Goal: Navigation & Orientation: Find specific page/section

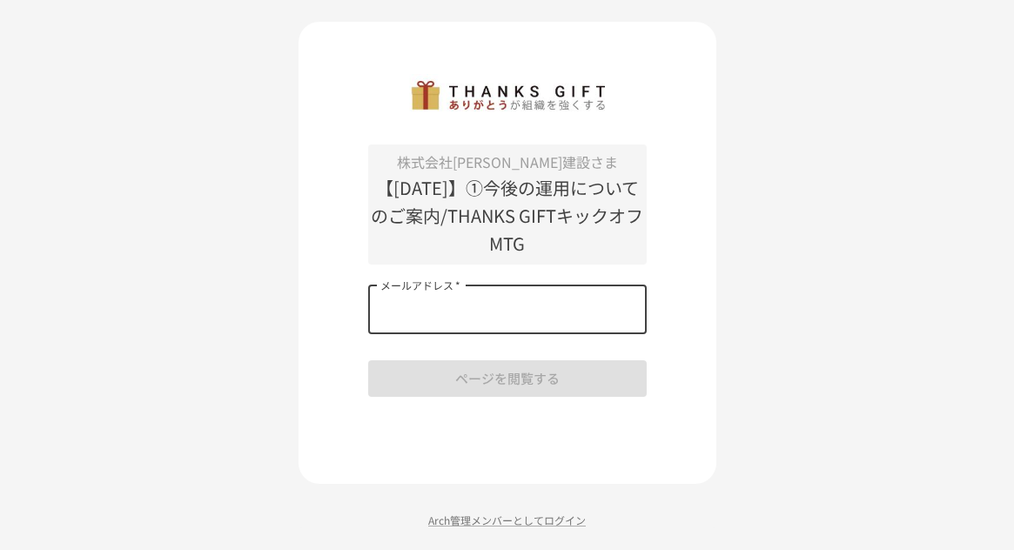
click at [470, 321] on input "メールアドレス   *" at bounding box center [507, 310] width 279 height 49
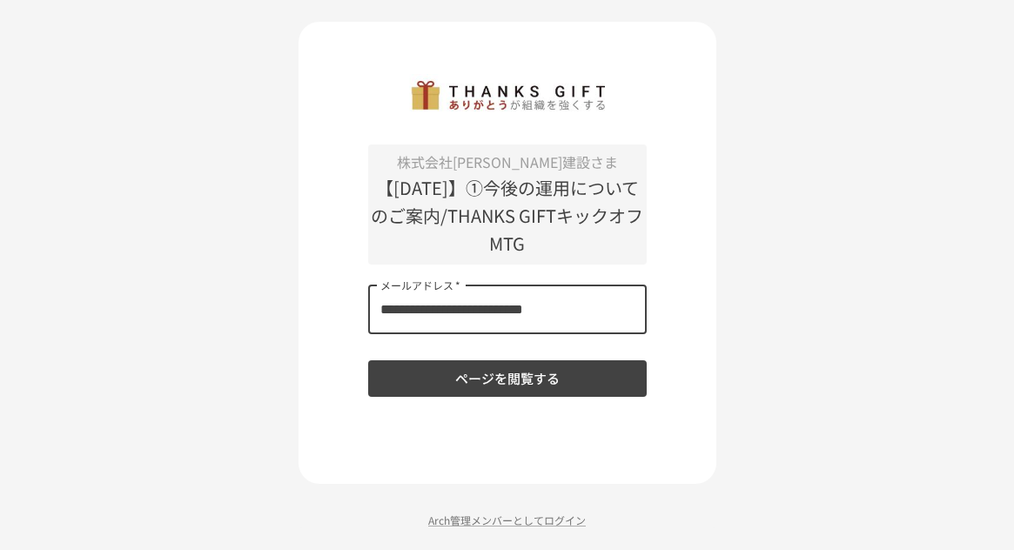
type input "**********"
click at [368, 360] on button "ページを閲覧する" at bounding box center [507, 378] width 279 height 37
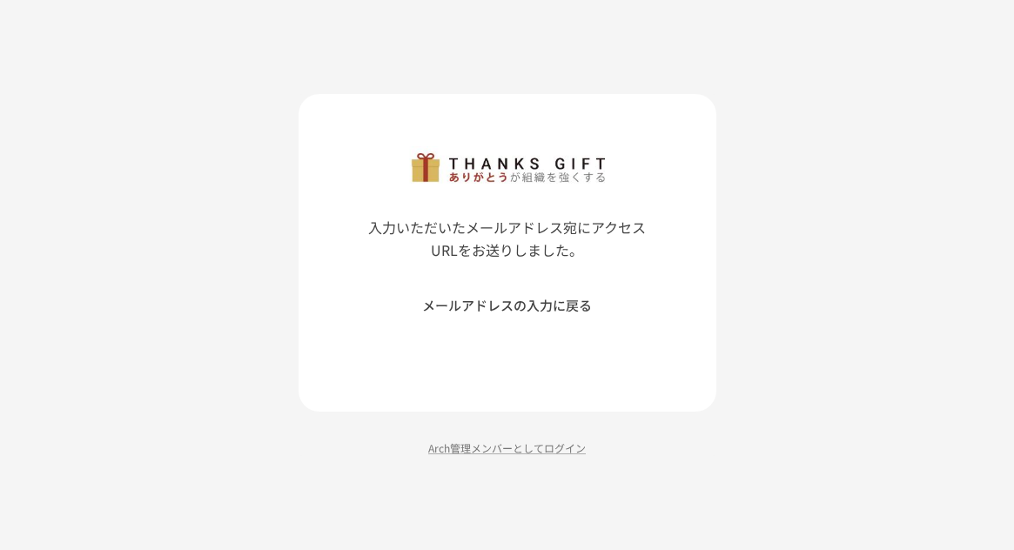
click at [522, 312] on button "メールアドレスの入力に戻る" at bounding box center [507, 305] width 279 height 37
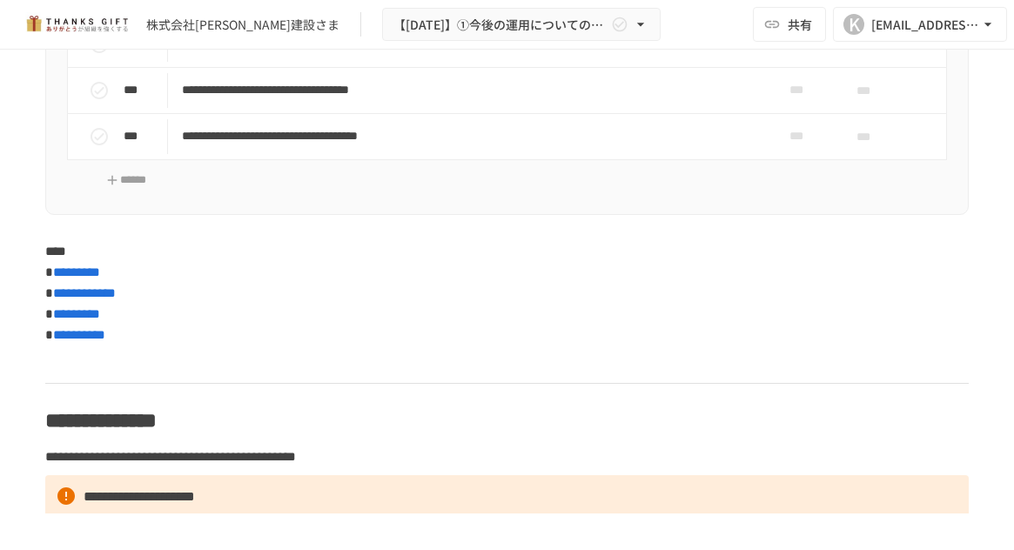
scroll to position [7227, 0]
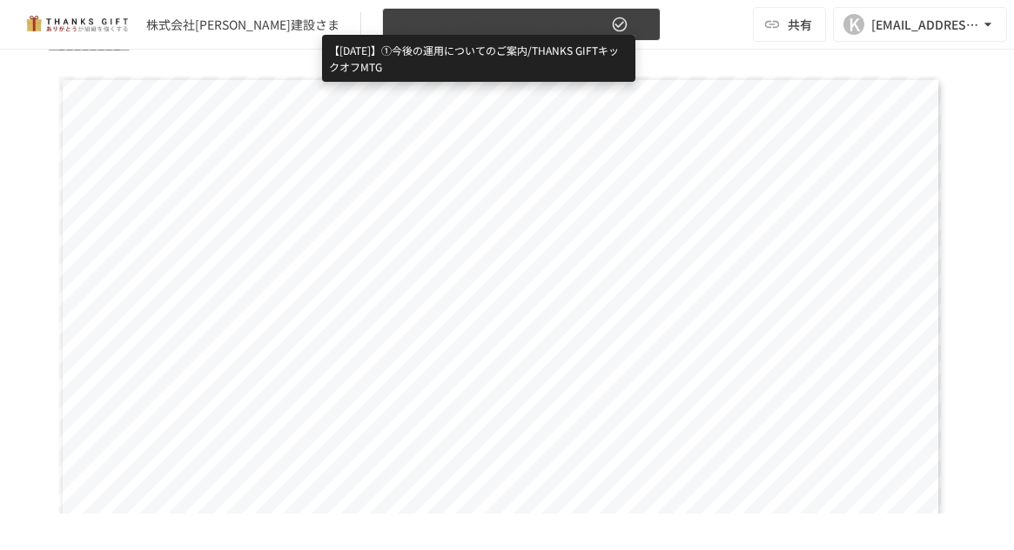
click at [394, 23] on span "【[DATE]】①今後の運用についてのご案内/THANKS GIFTキックオフMTG" at bounding box center [501, 25] width 214 height 22
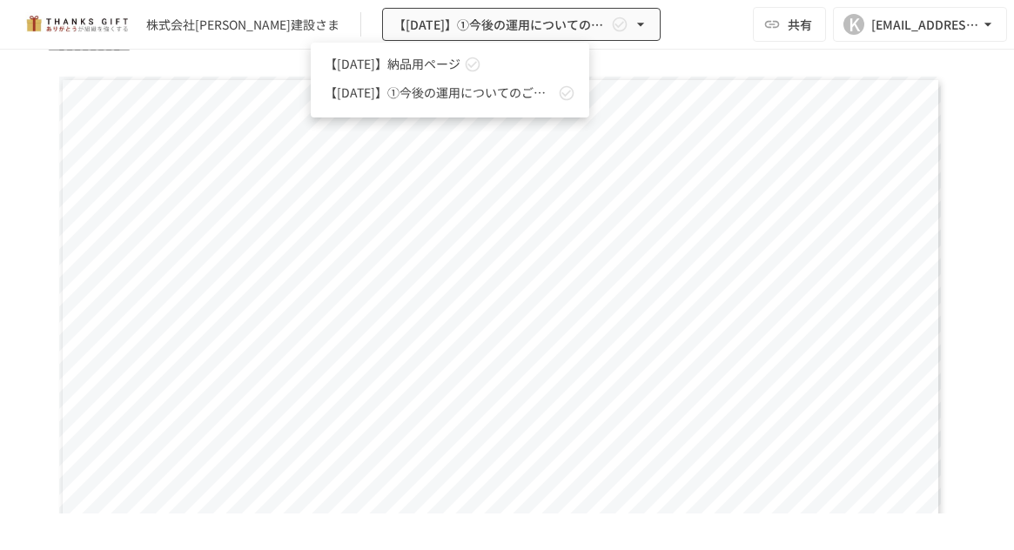
click at [535, 17] on div at bounding box center [507, 275] width 1014 height 550
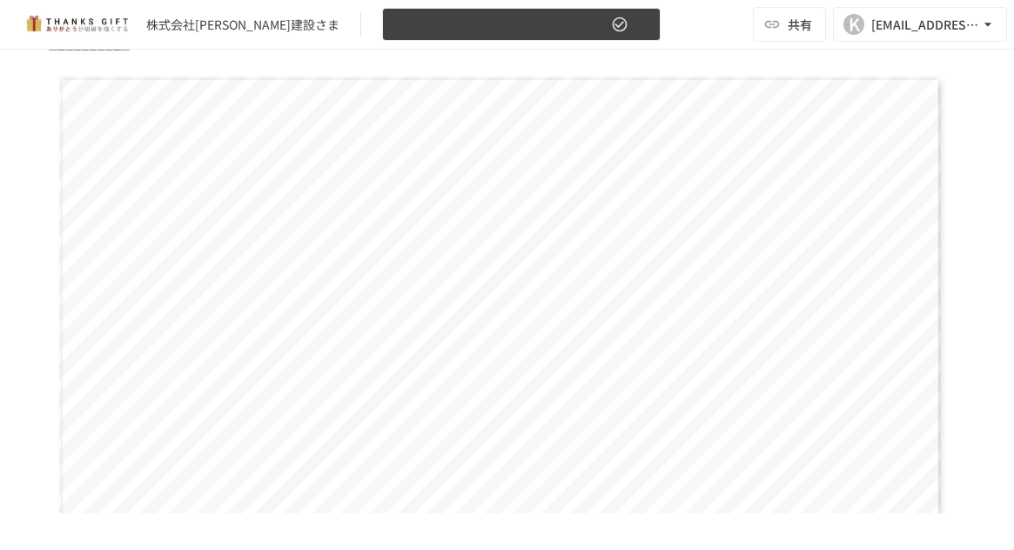
click at [632, 22] on icon "button" at bounding box center [640, 24] width 17 height 17
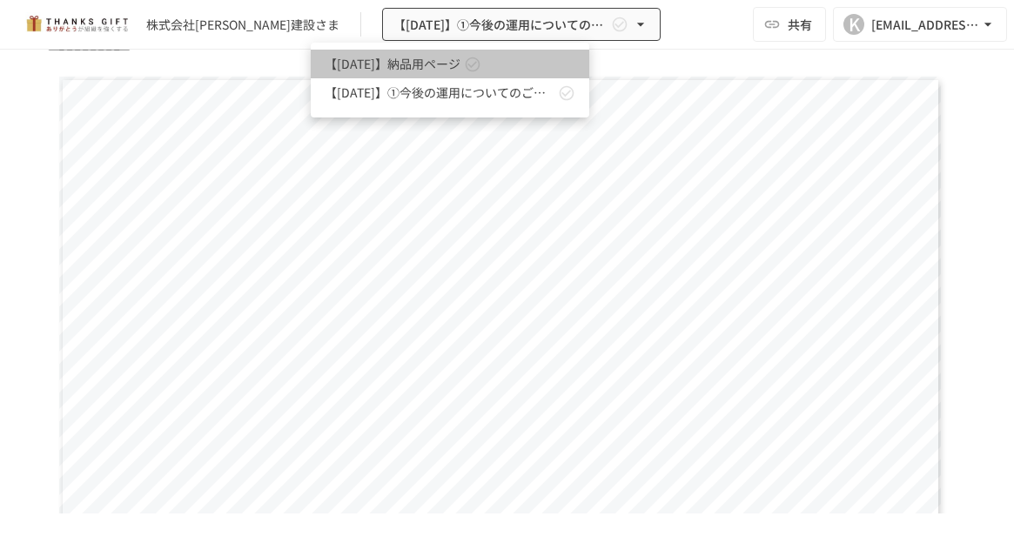
click at [429, 64] on span "【[DATE]】納品用ページ" at bounding box center [393, 64] width 136 height 18
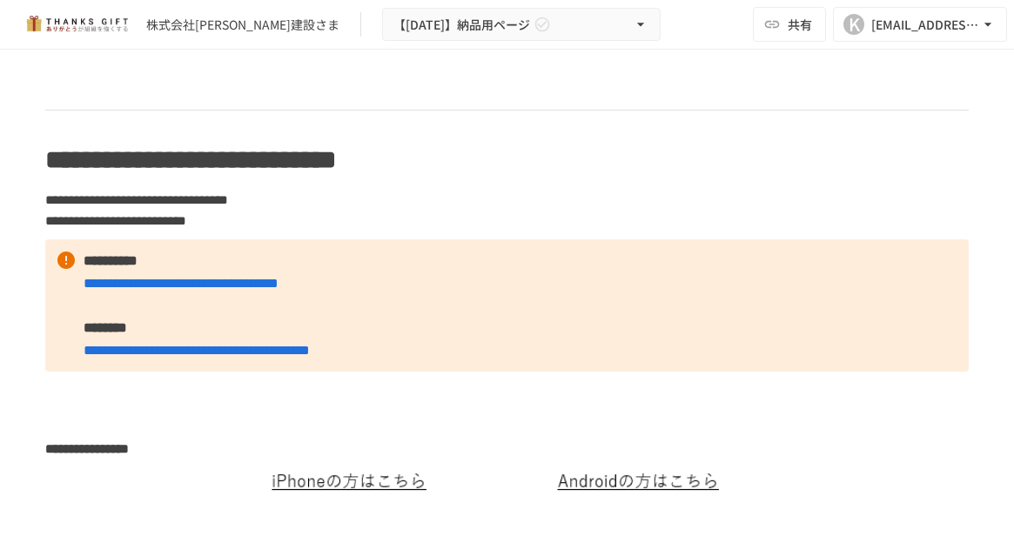
scroll to position [650, 0]
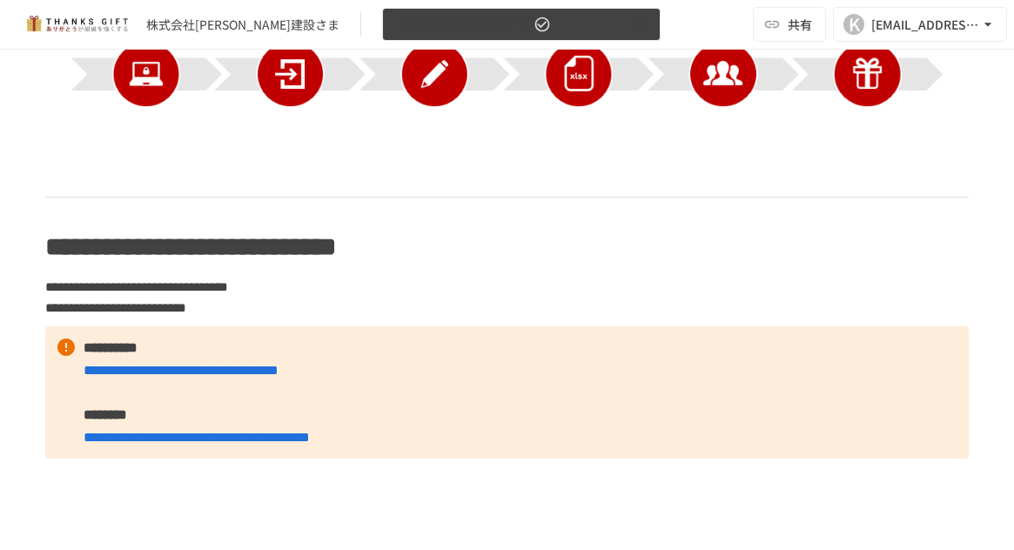
click at [632, 25] on icon "button" at bounding box center [640, 24] width 17 height 17
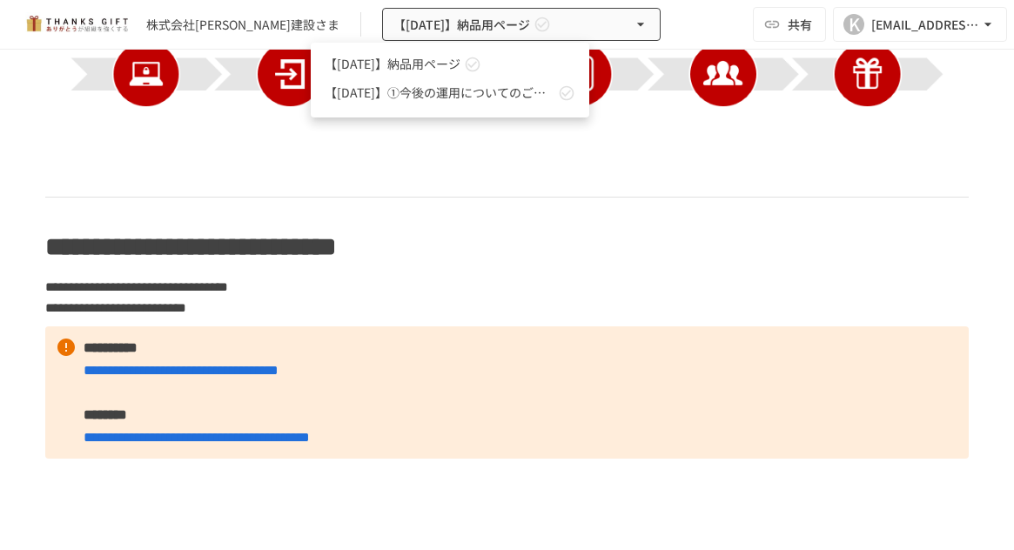
click at [461, 60] on span "【[DATE]】納品用ページ" at bounding box center [393, 64] width 136 height 18
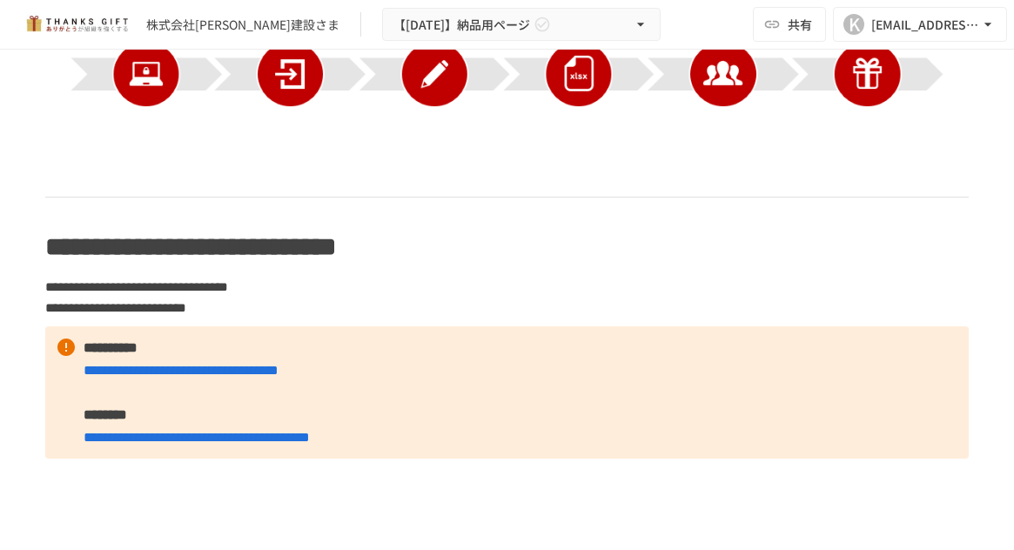
click at [398, 177] on img at bounding box center [507, 46] width 924 height 286
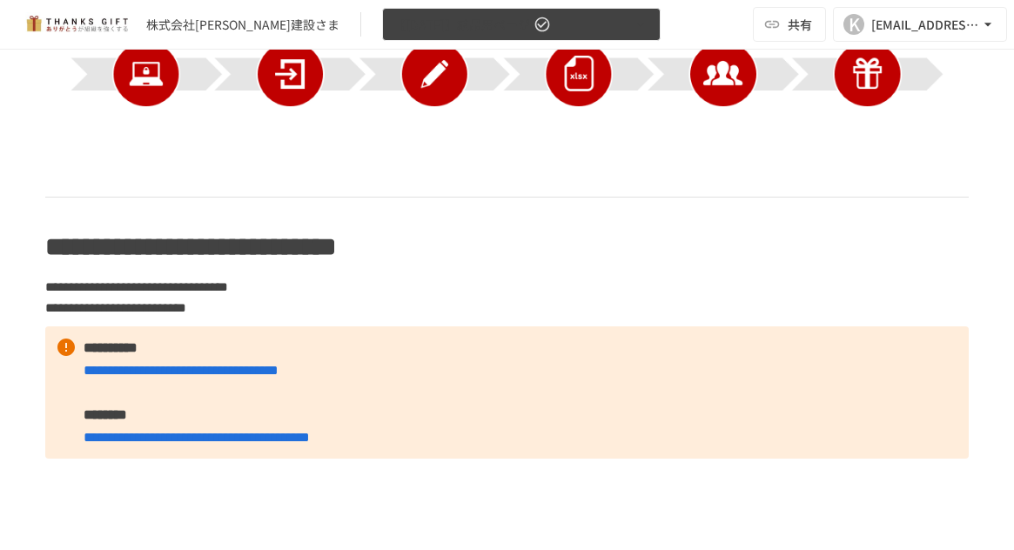
click at [632, 29] on icon "button" at bounding box center [640, 24] width 17 height 17
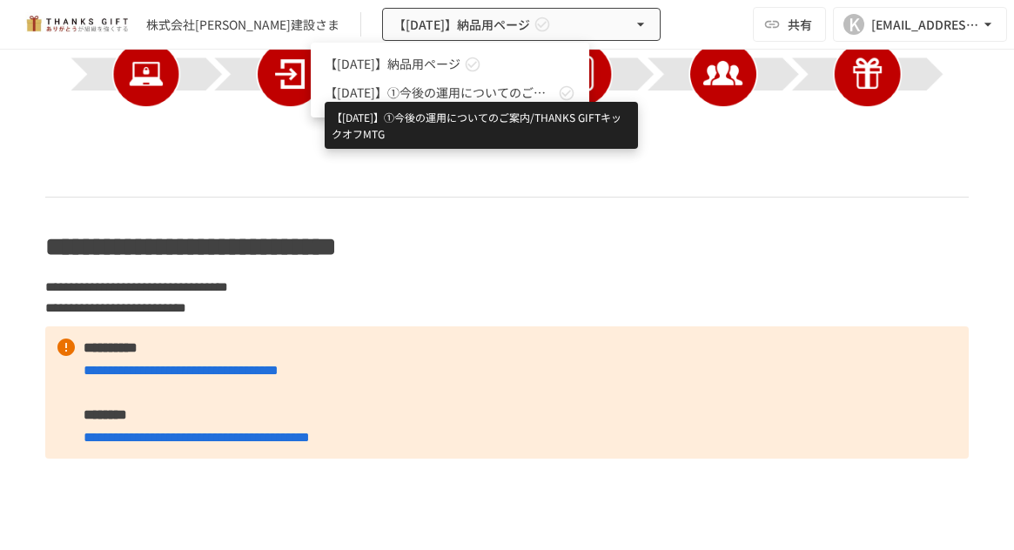
click at [469, 93] on span "【[DATE]】①今後の運用についてのご案内/THANKS GIFTキックオフMTG" at bounding box center [440, 93] width 230 height 18
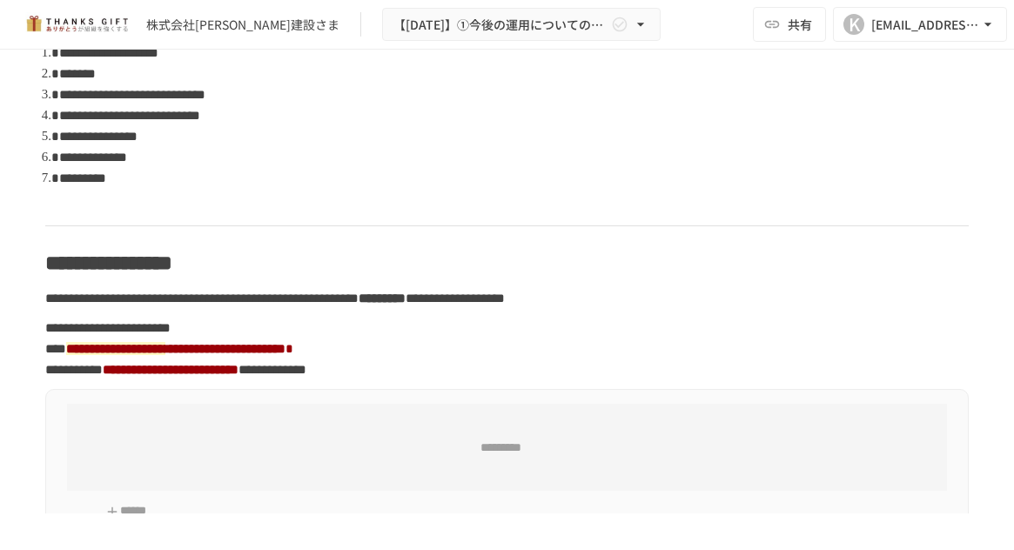
scroll to position [1402, 0]
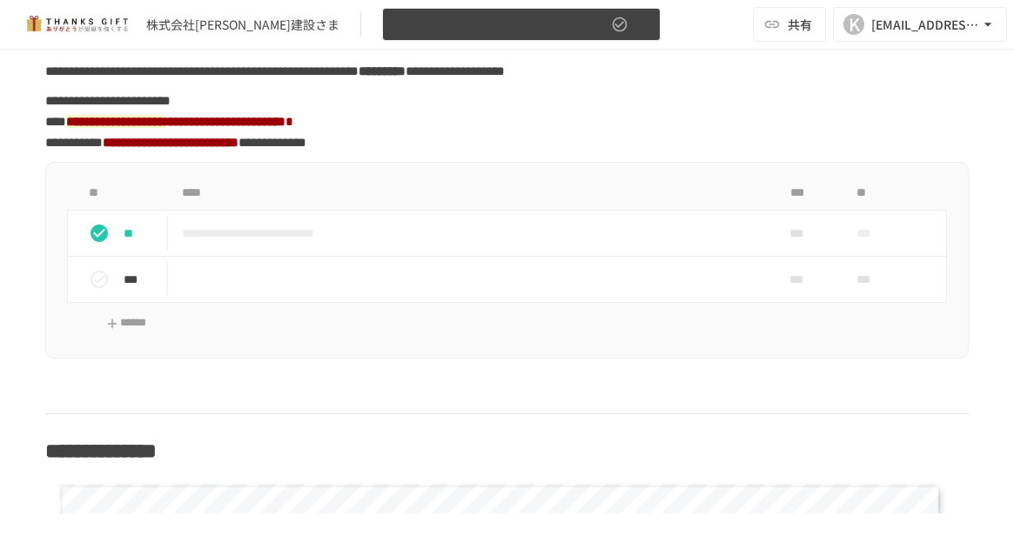
click at [581, 21] on button "【[DATE]】①今後の運用についてのご案内/THANKS GIFTキックオフMTG" at bounding box center [521, 25] width 279 height 34
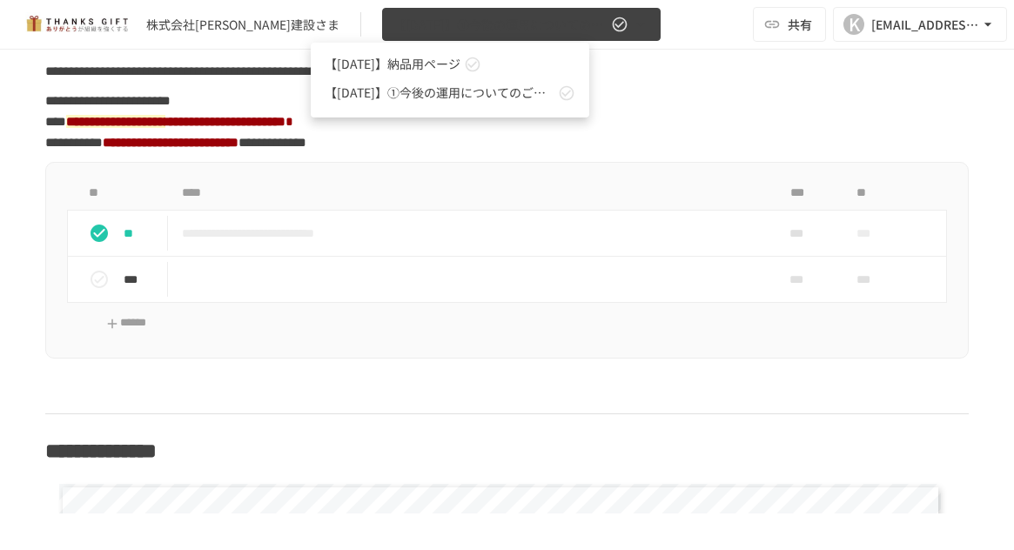
click at [581, 21] on div at bounding box center [507, 275] width 1014 height 550
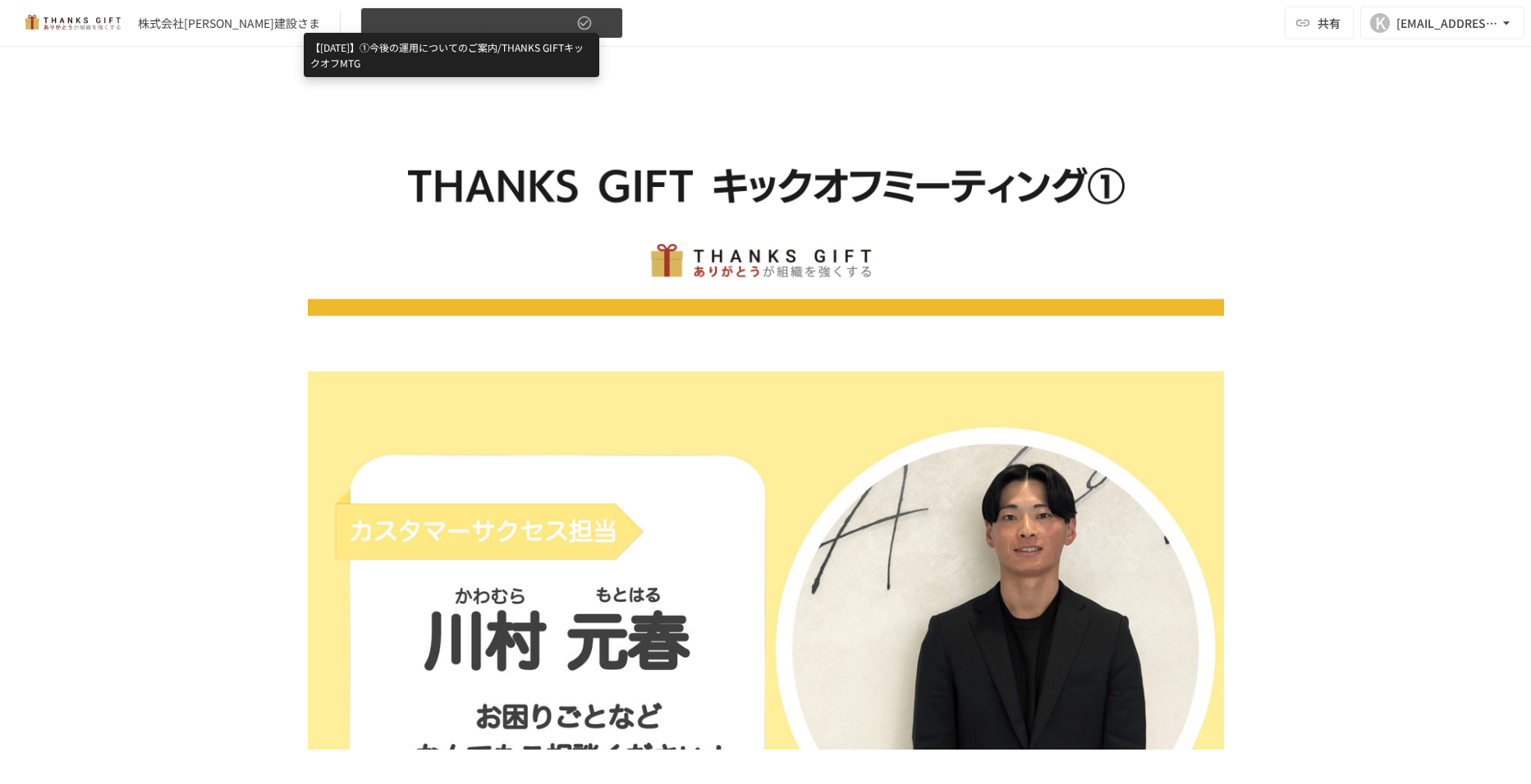
click at [418, 19] on span "【[DATE]】①今後の運用についてのご案内/THANKS GIFTキックオフMTG" at bounding box center [472, 24] width 202 height 21
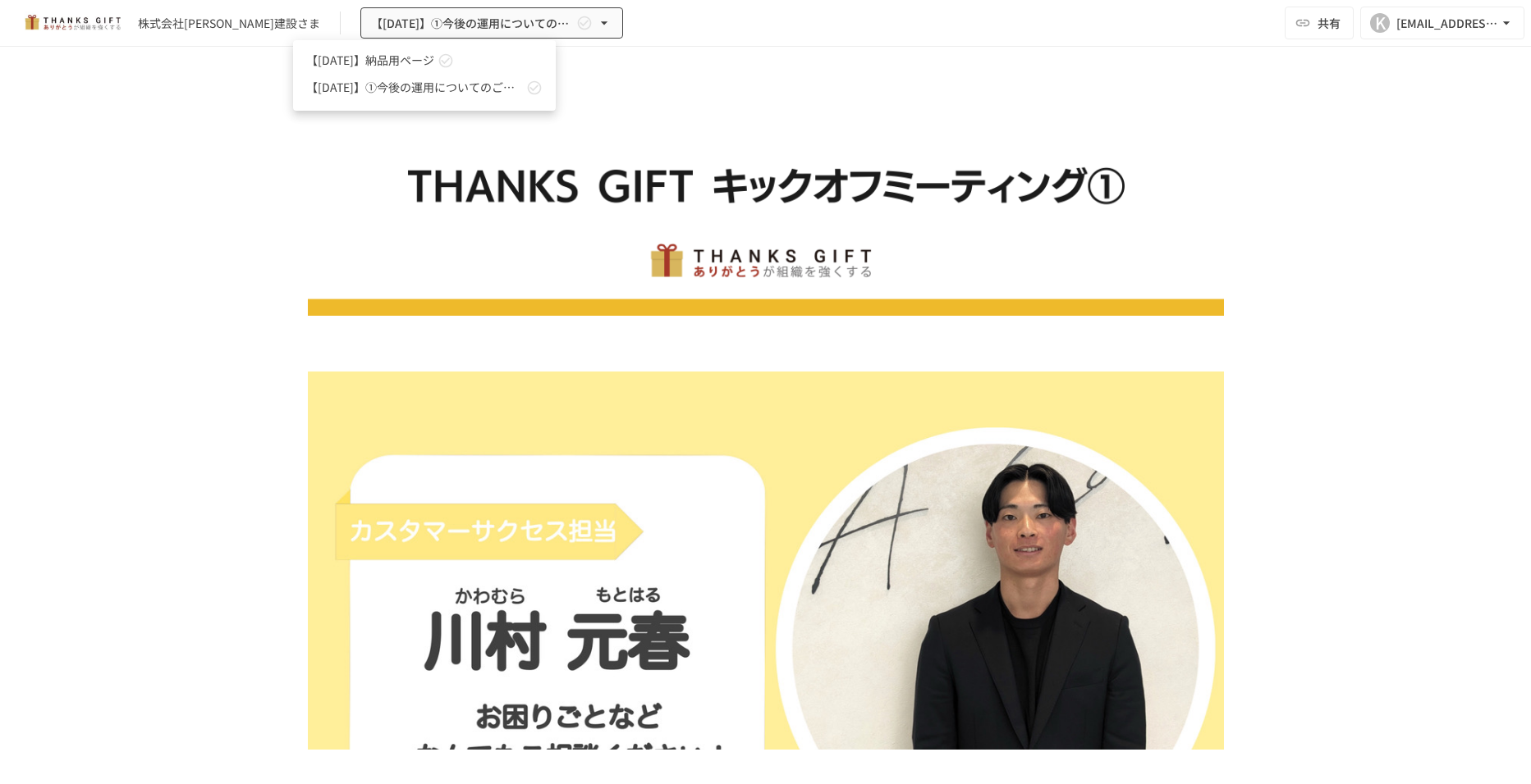
click at [401, 65] on span "【[DATE]】納品用ページ" at bounding box center [370, 60] width 128 height 17
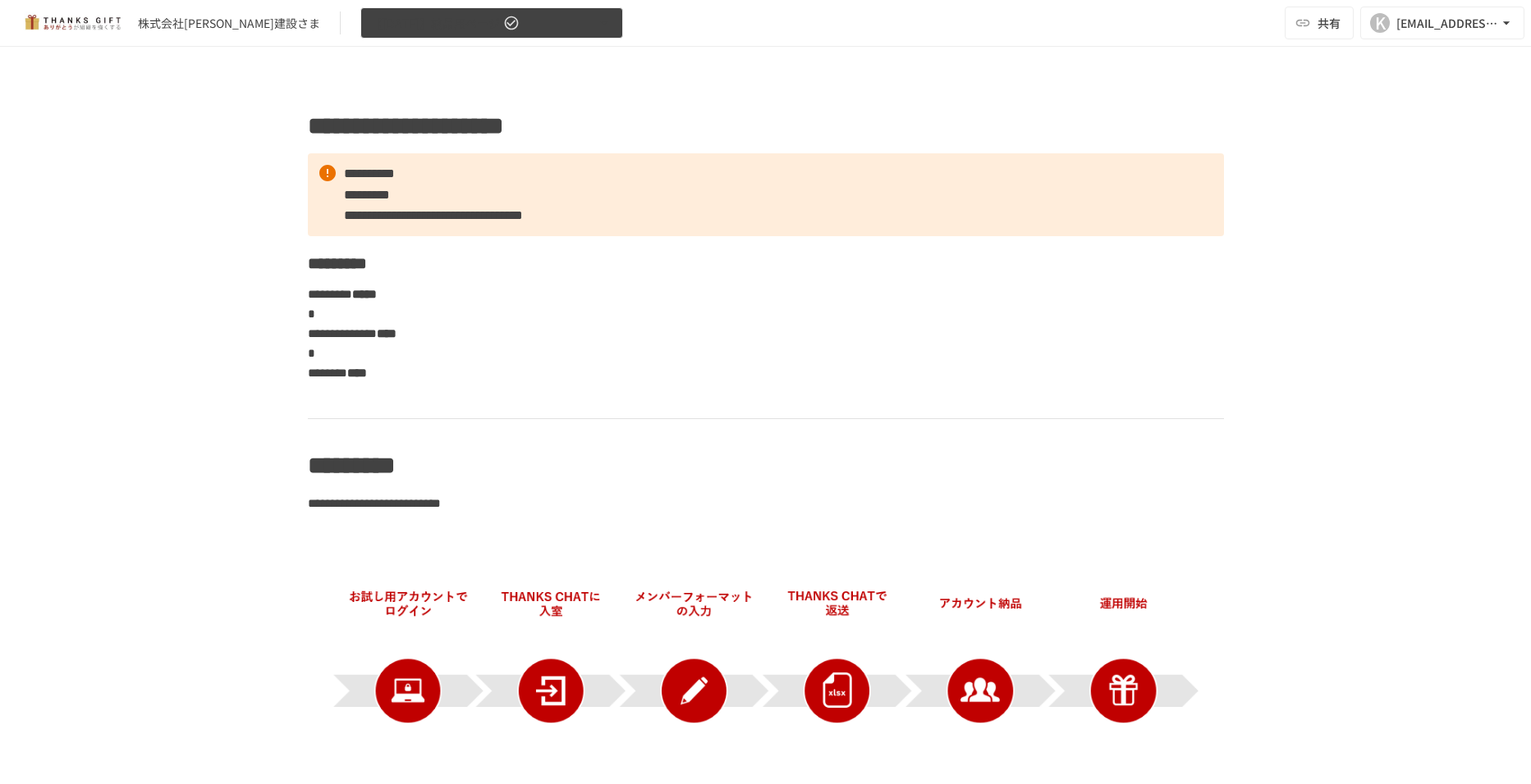
click at [526, 22] on button "【[DATE]】納品用ページ" at bounding box center [491, 24] width 263 height 32
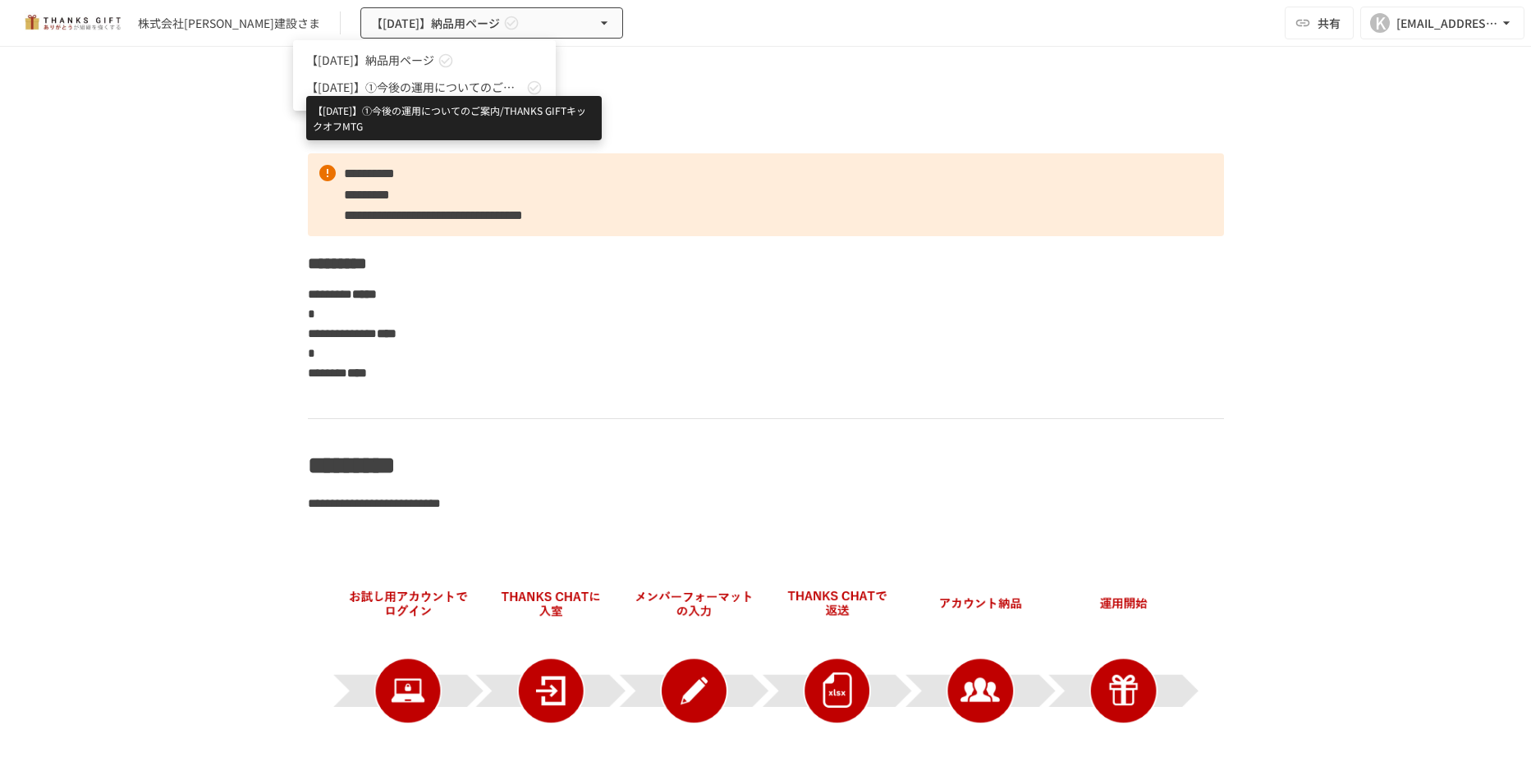
click at [448, 90] on span "【[DATE]】①今後の運用についてのご案内/THANKS GIFTキックオフMTG" at bounding box center [415, 88] width 217 height 17
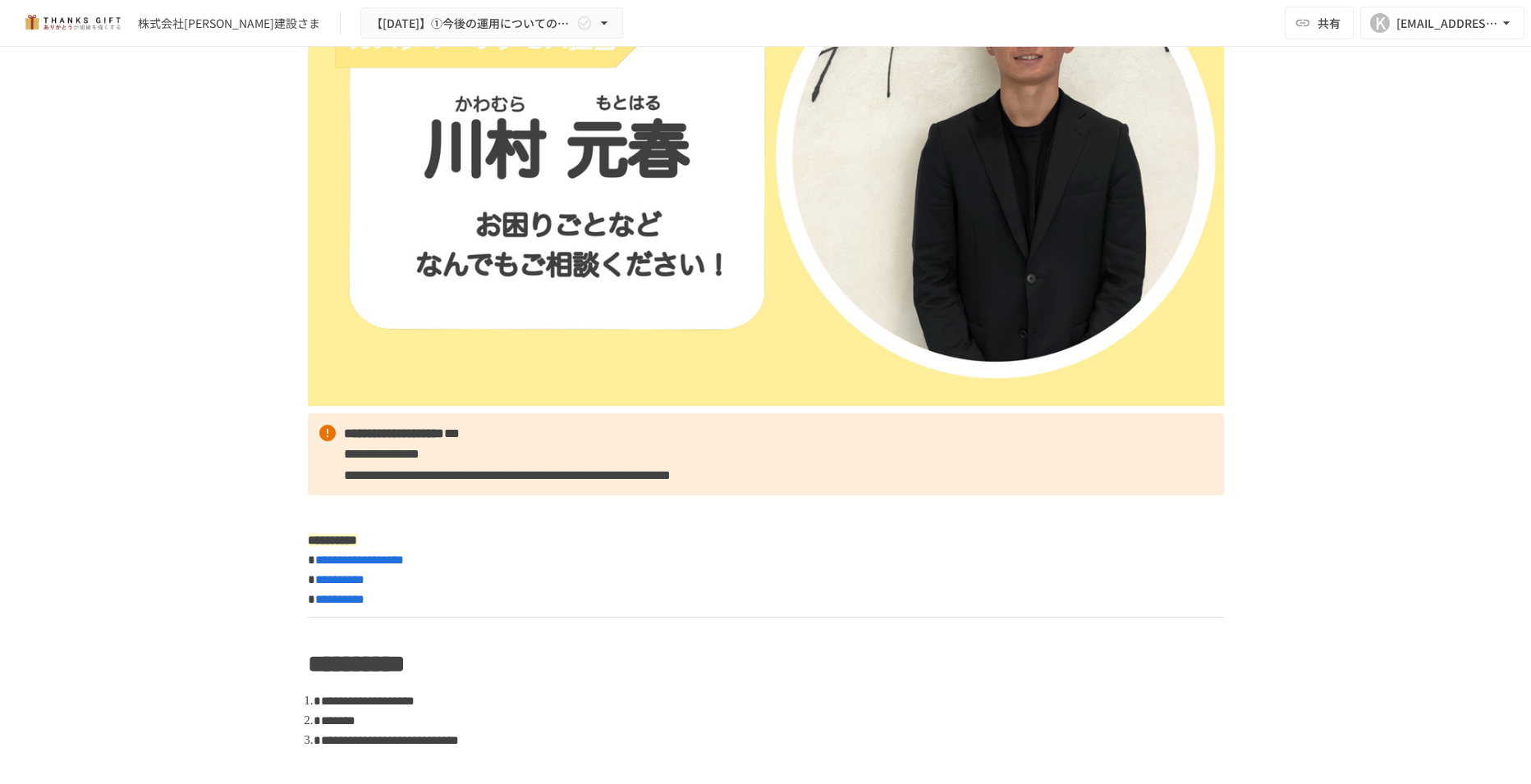
scroll to position [82, 0]
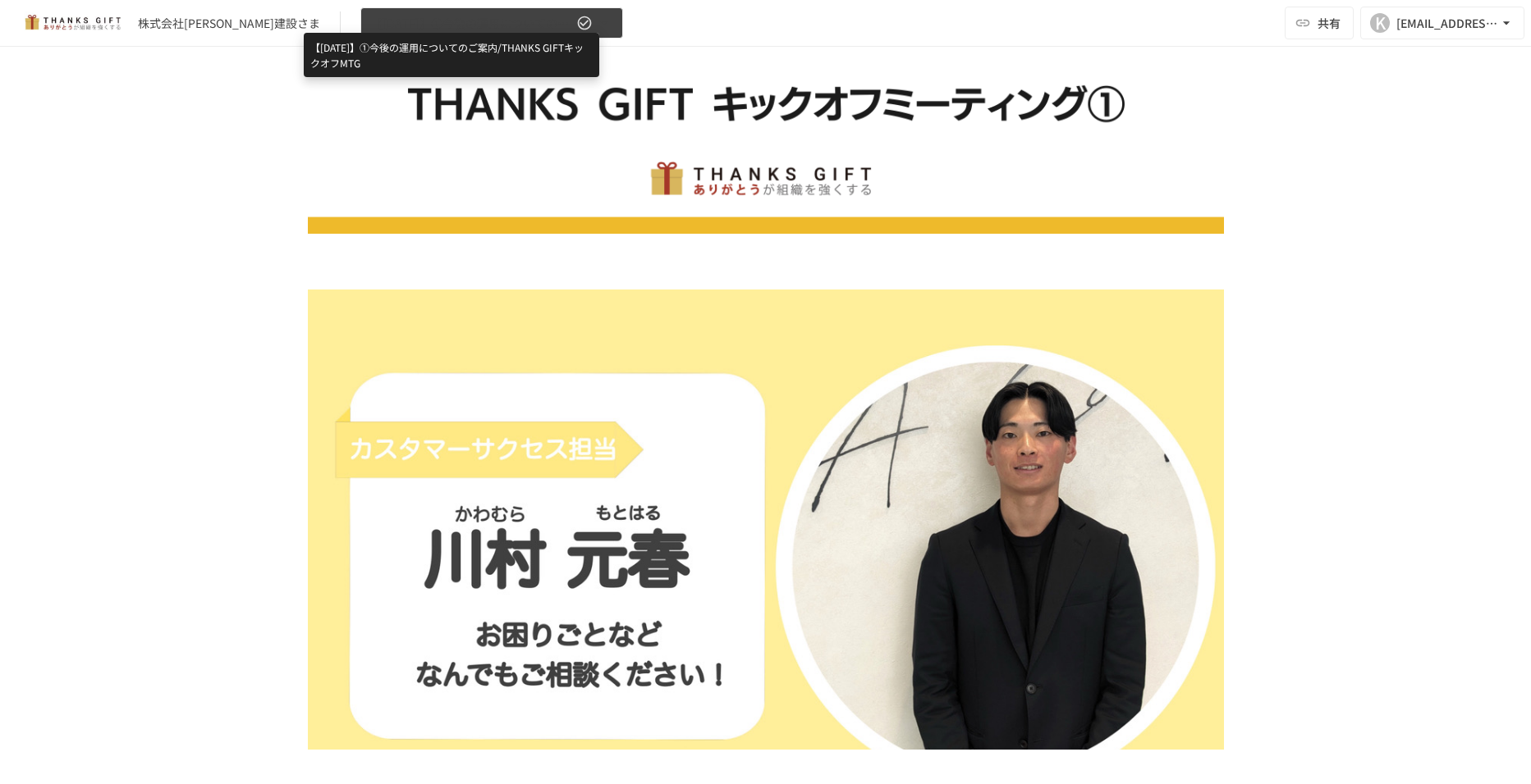
click at [390, 24] on span "【[DATE]】①今後の運用についてのご案内/THANKS GIFTキックオフMTG" at bounding box center [472, 24] width 202 height 21
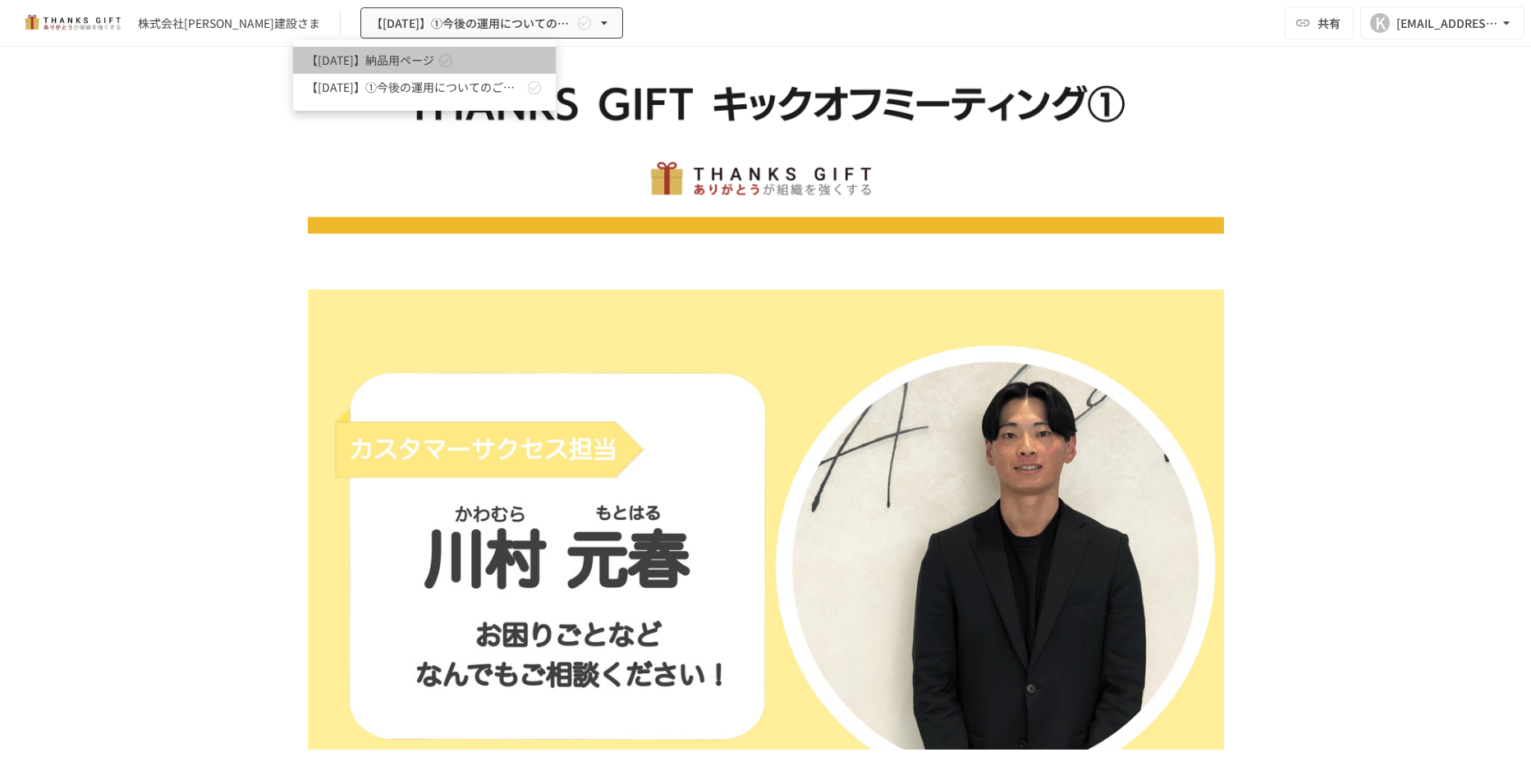
click at [408, 64] on span "【[DATE]】納品用ページ" at bounding box center [370, 60] width 128 height 17
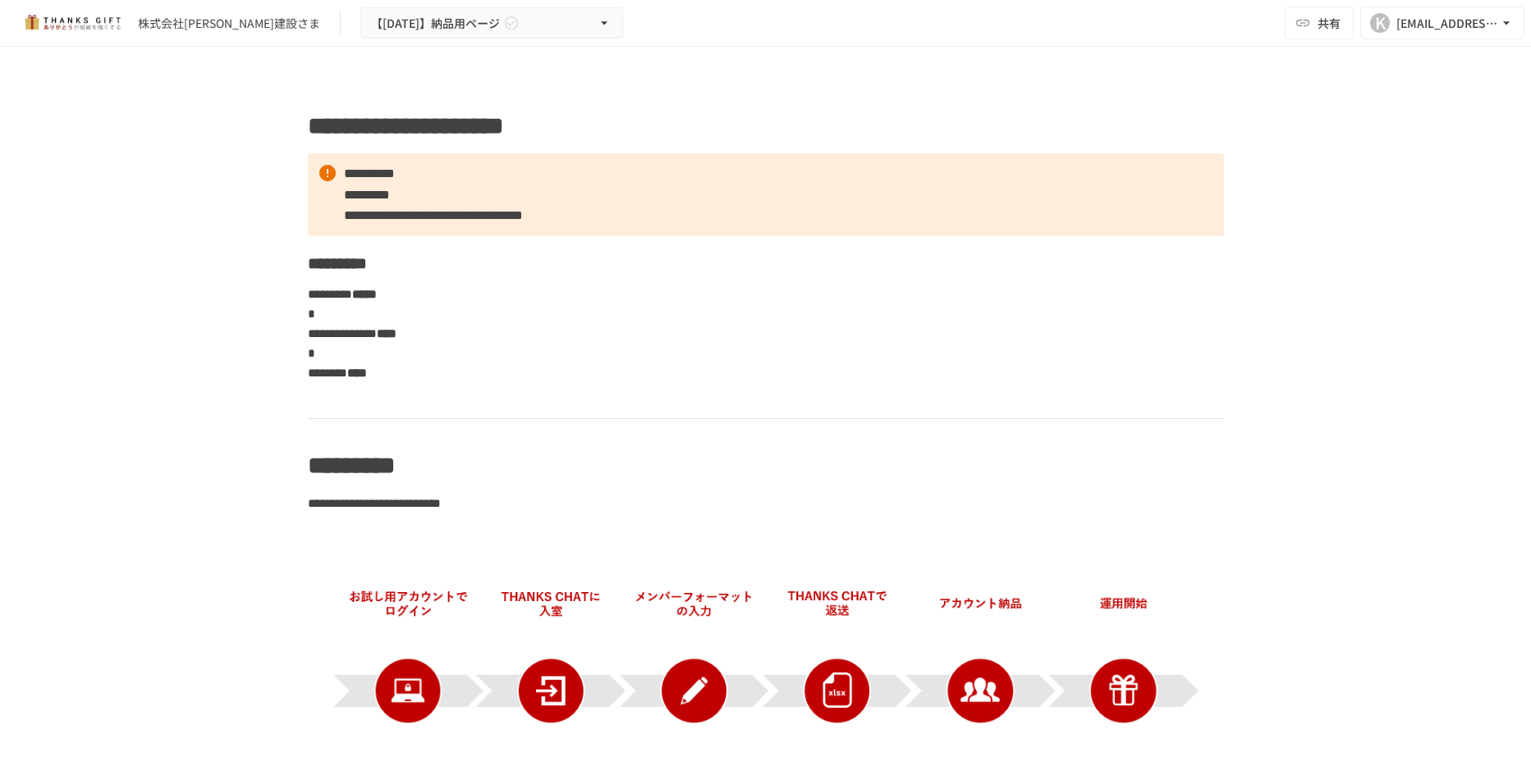
click at [174, 18] on div "株式会社[PERSON_NAME]建設さま" at bounding box center [228, 24] width 182 height 17
click at [791, 270] on h3 "*********" at bounding box center [766, 264] width 916 height 28
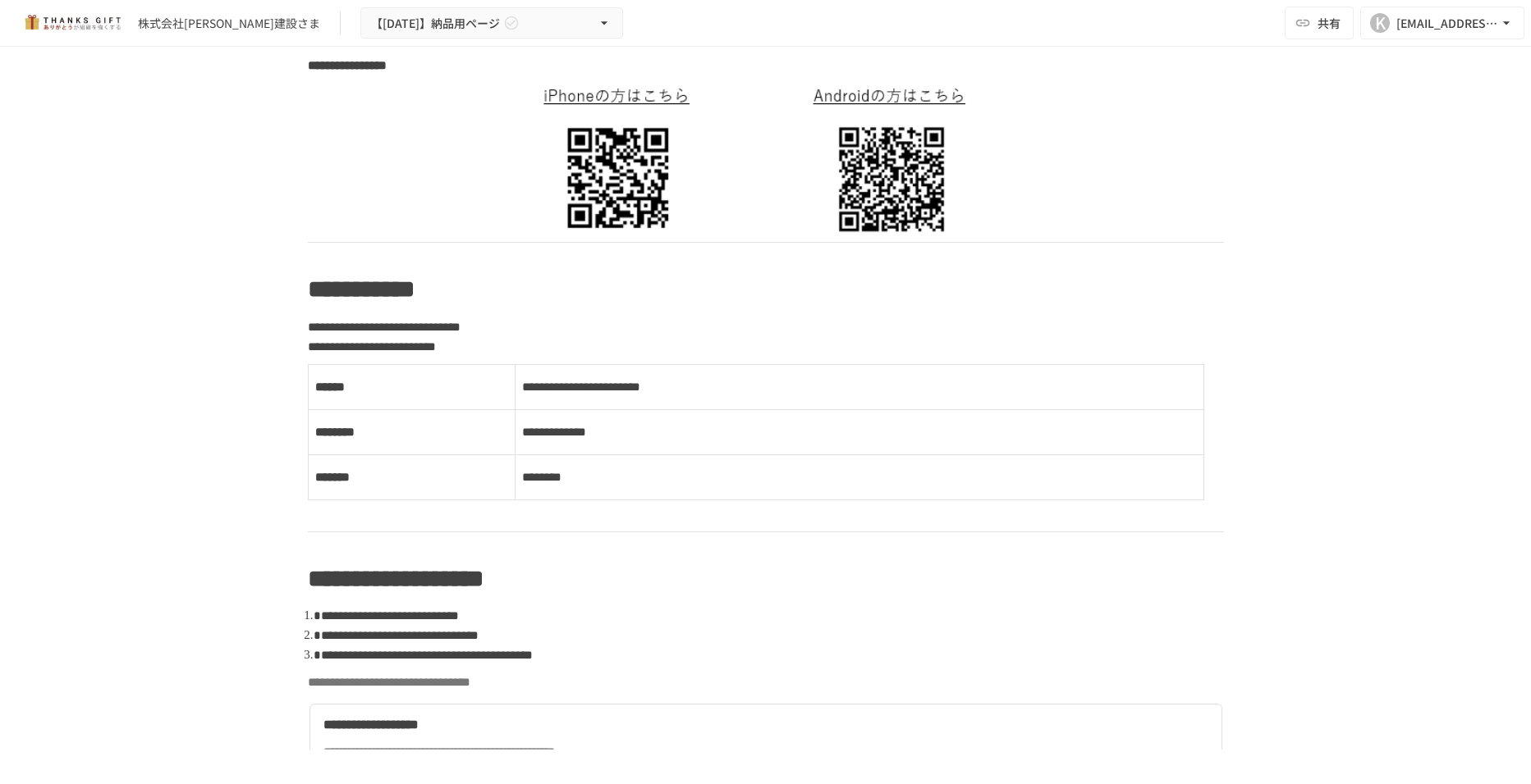
scroll to position [575, 0]
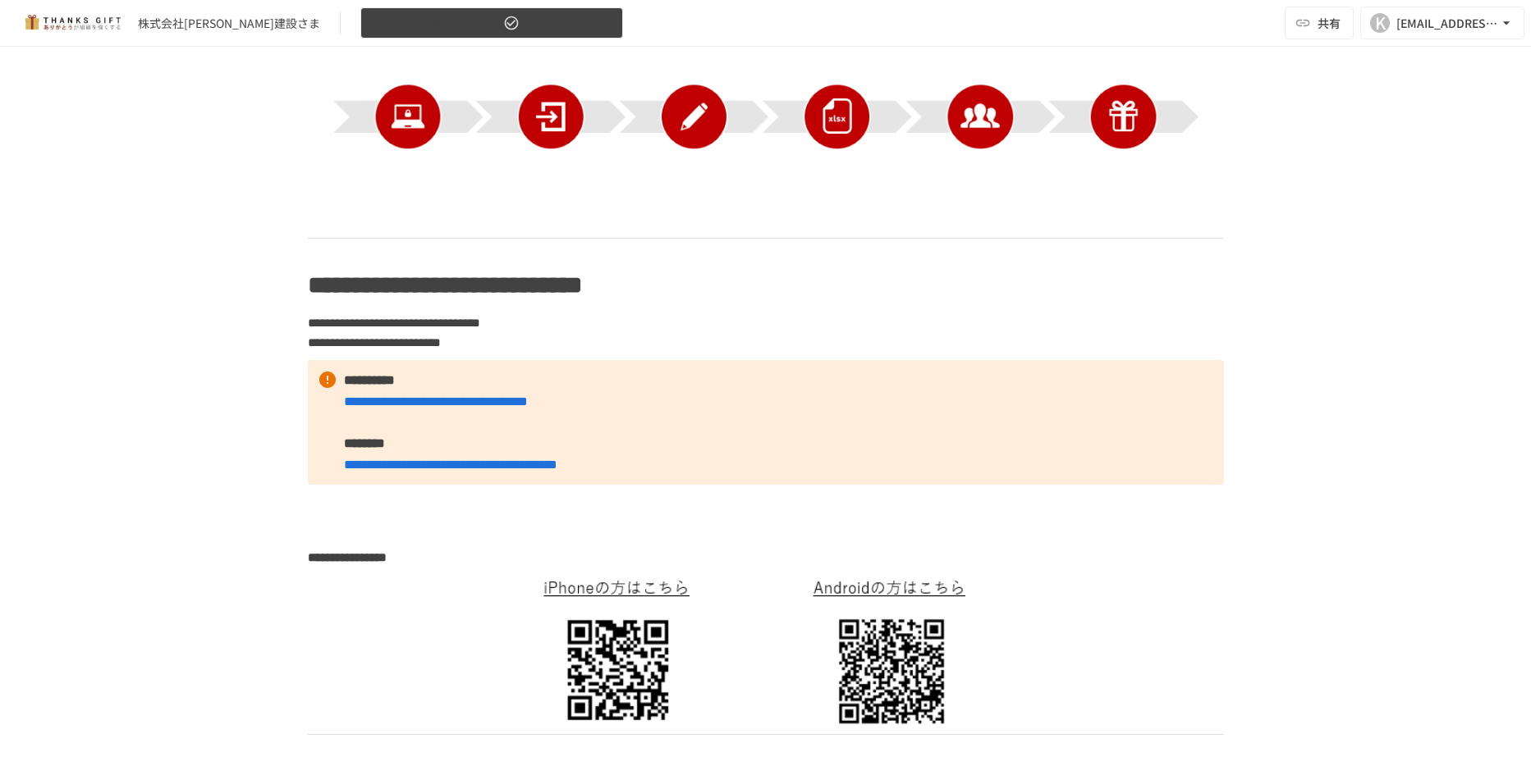
click at [371, 22] on span "【[DATE]】納品用ページ" at bounding box center [436, 24] width 129 height 21
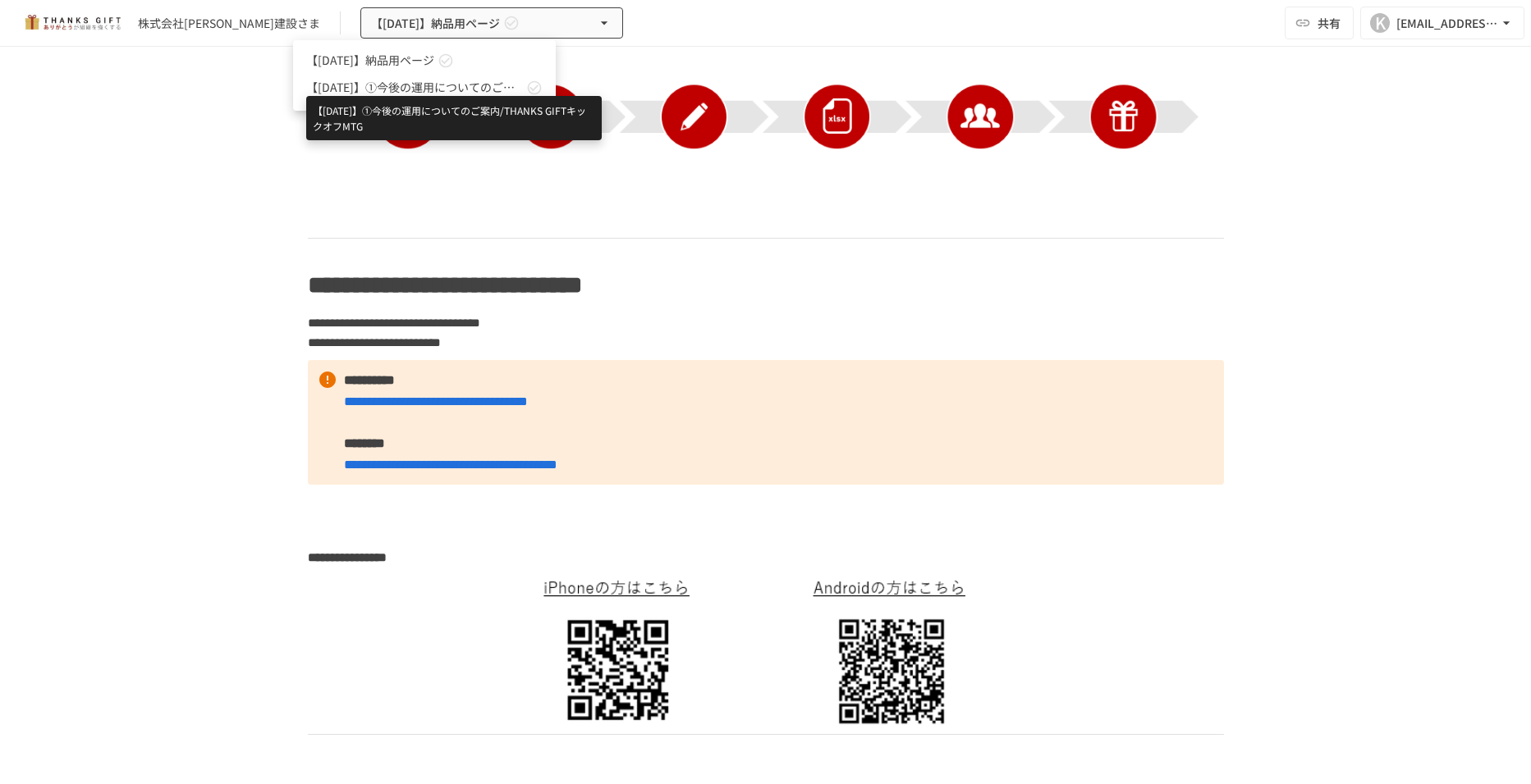
click at [405, 79] on span "【[DATE]】①今後の運用についてのご案内/THANKS GIFTキックオフMTG" at bounding box center [415, 88] width 217 height 17
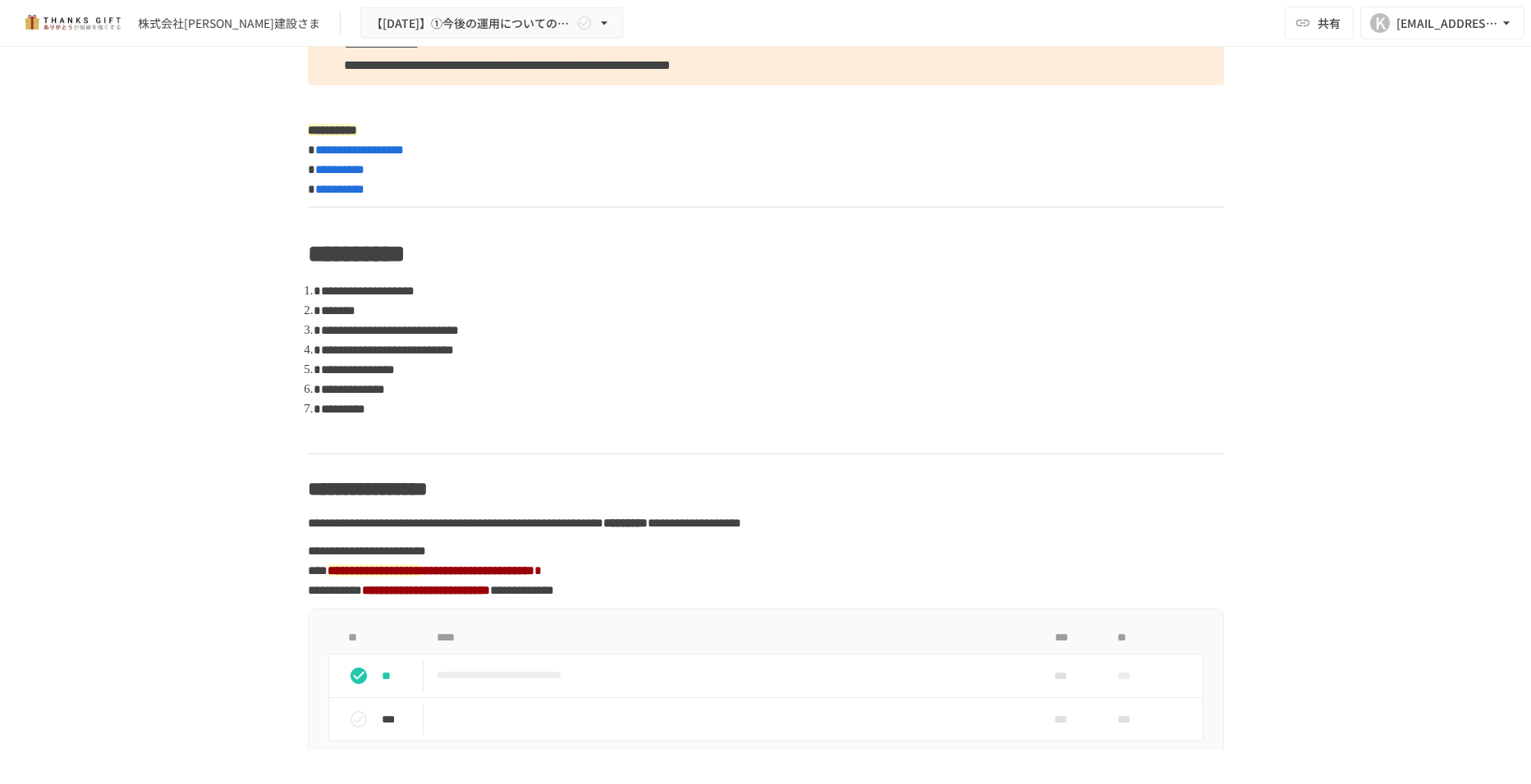
scroll to position [1231, 0]
